Goal: Find specific page/section: Find specific page/section

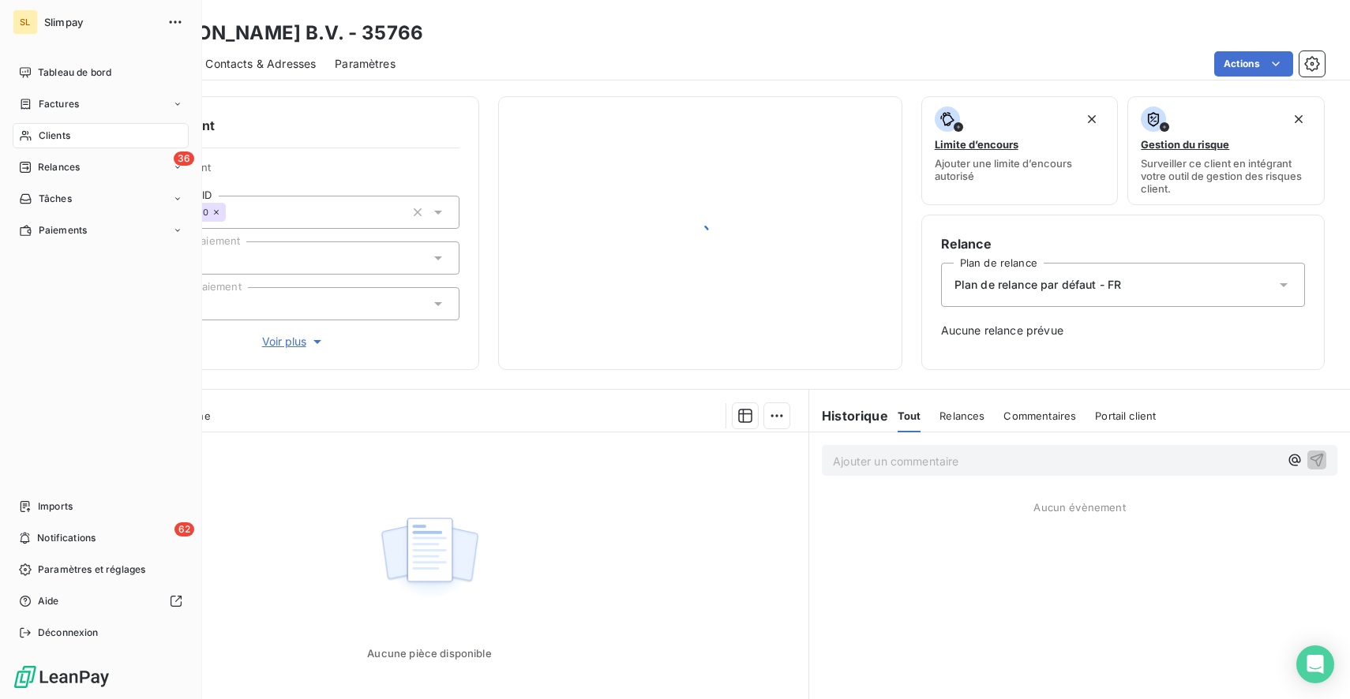
click at [55, 130] on span "Clients" at bounding box center [55, 136] width 32 height 14
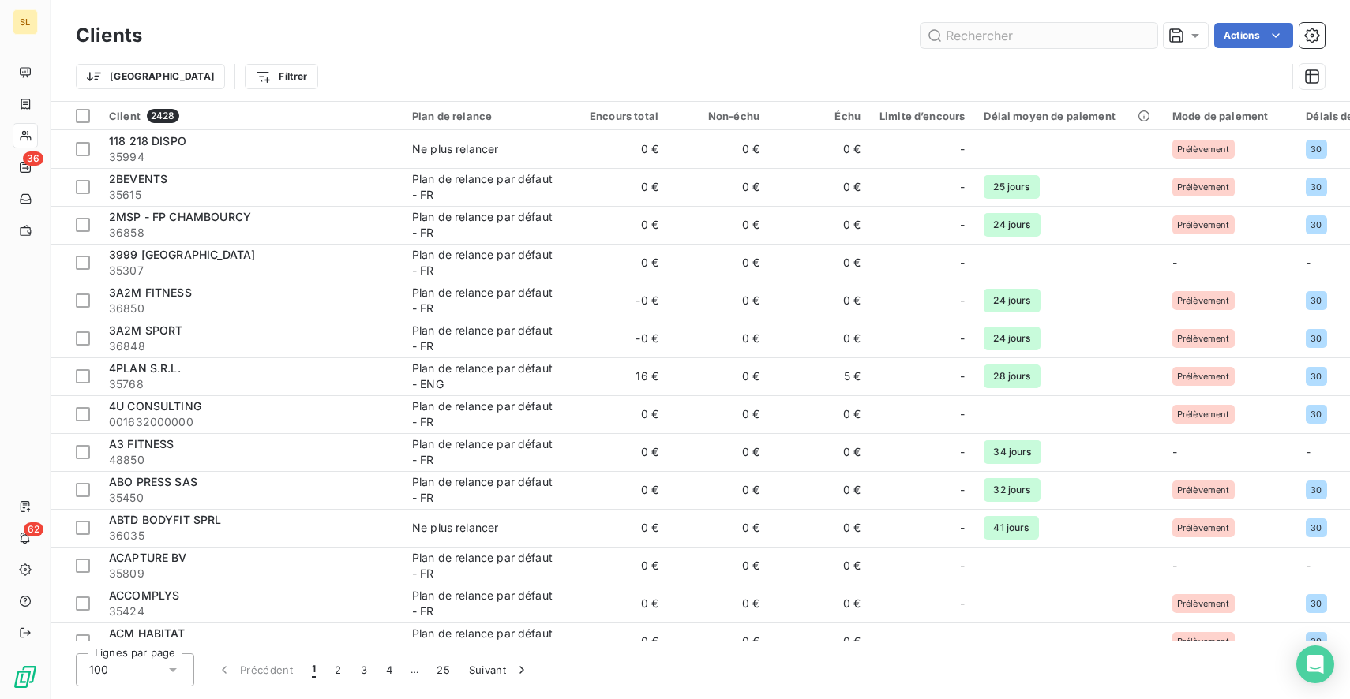
click at [1052, 31] on input "text" at bounding box center [1039, 35] width 237 height 25
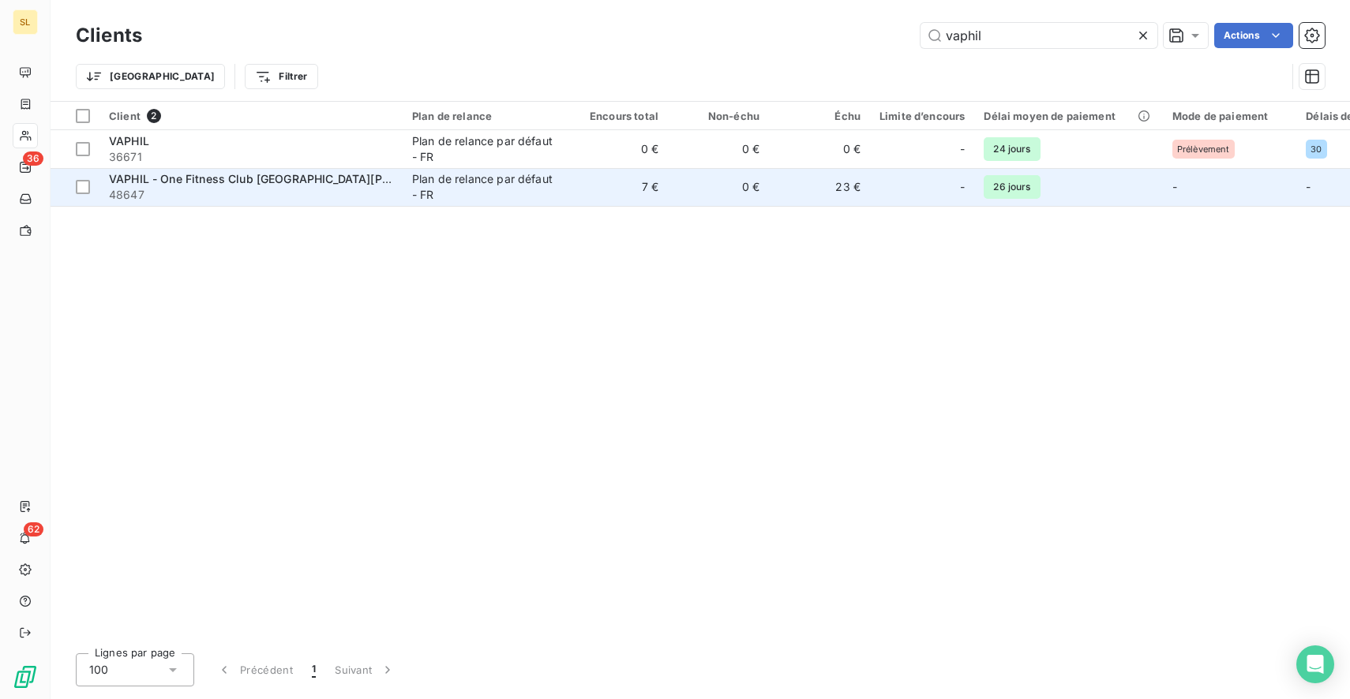
type input "vaphil"
click at [346, 186] on div "VAPHIL - One Fitness Club [GEOGRAPHIC_DATA][PERSON_NAME]" at bounding box center [251, 179] width 284 height 16
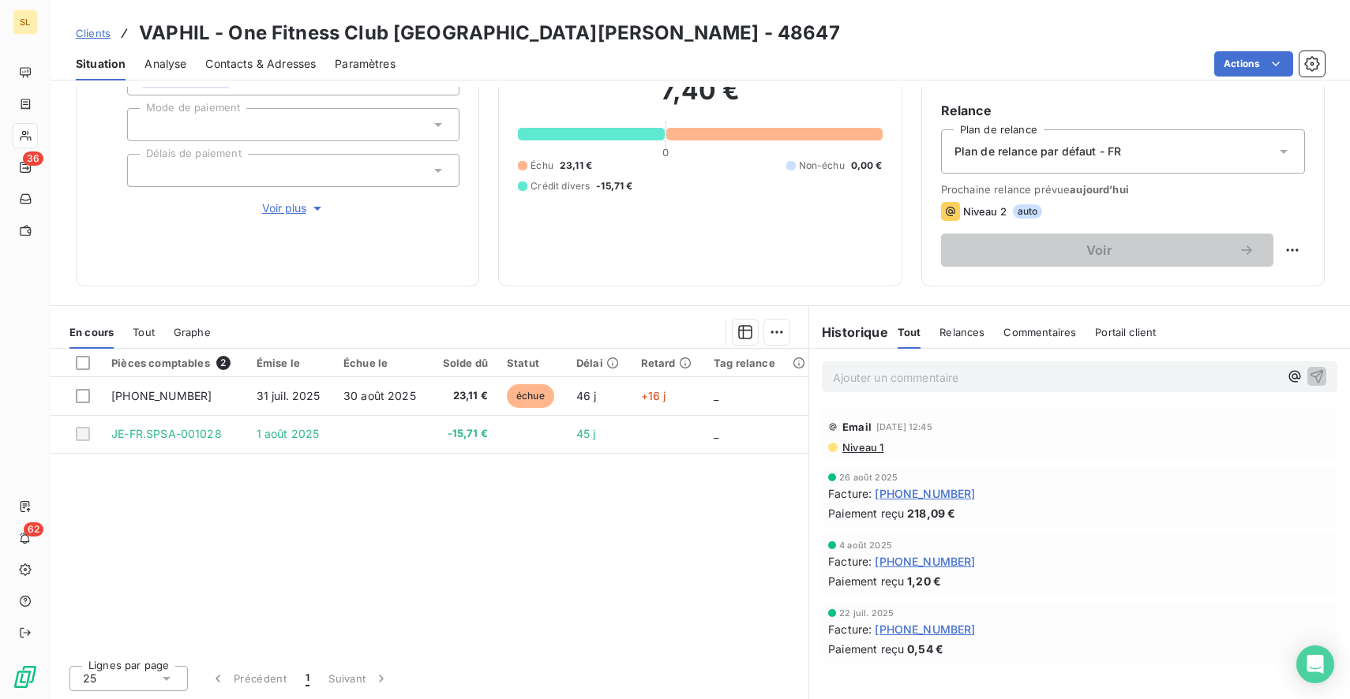
scroll to position [134, 0]
